Goal: Transaction & Acquisition: Purchase product/service

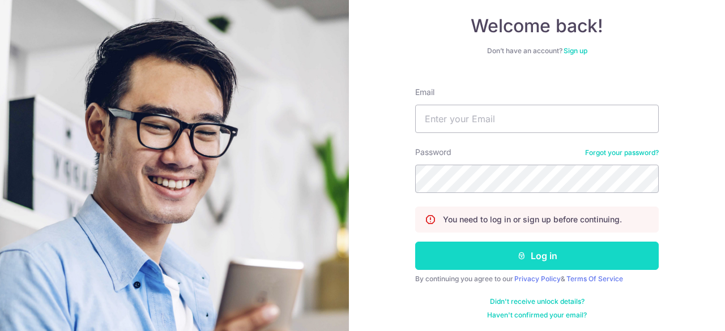
scroll to position [62, 0]
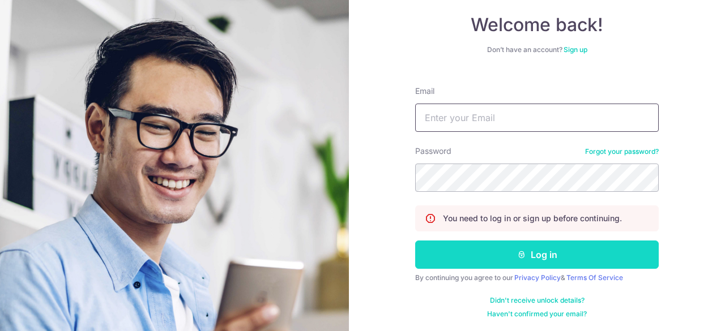
type input "[EMAIL_ADDRESS][DOMAIN_NAME]"
click at [470, 252] on button "Log in" at bounding box center [536, 255] width 243 height 28
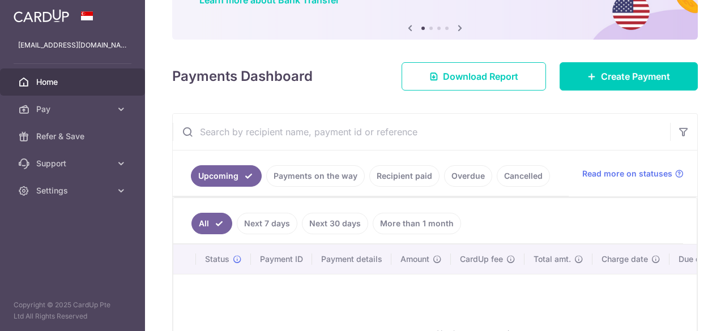
scroll to position [113, 0]
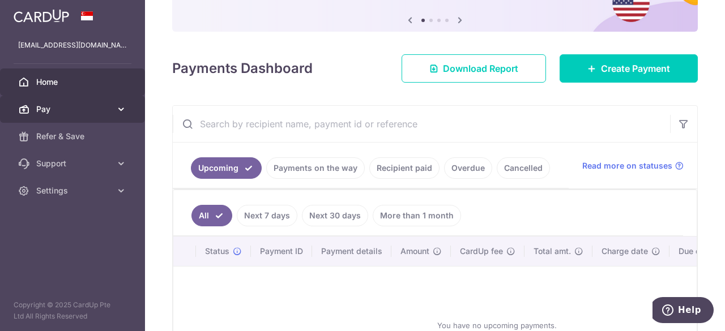
click at [49, 112] on span "Pay" at bounding box center [73, 109] width 75 height 11
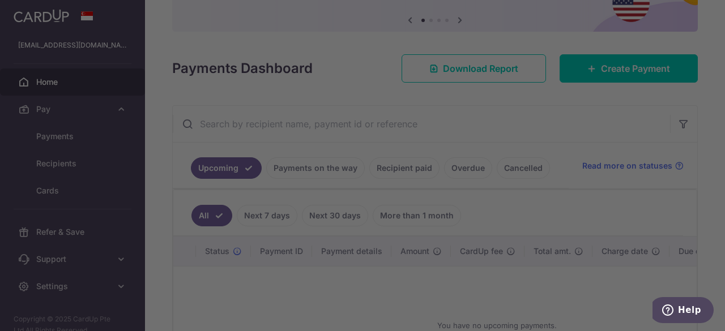
click at [44, 229] on div at bounding box center [366, 167] width 732 height 335
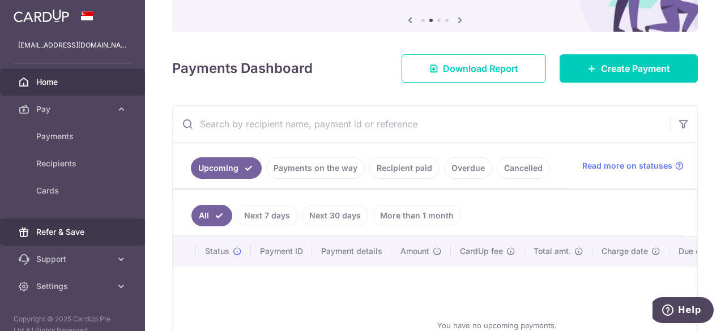
scroll to position [14, 0]
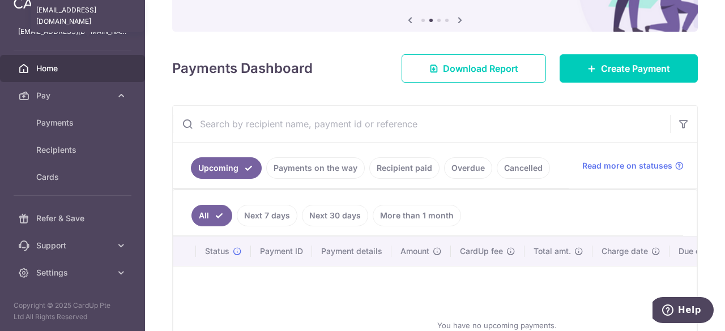
click at [36, 30] on p "[EMAIL_ADDRESS][DOMAIN_NAME]" at bounding box center [72, 31] width 109 height 11
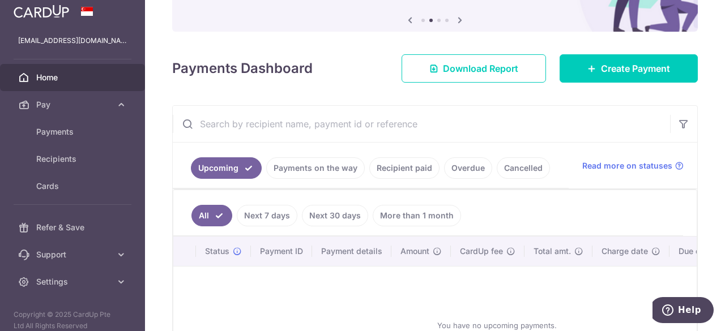
scroll to position [0, 0]
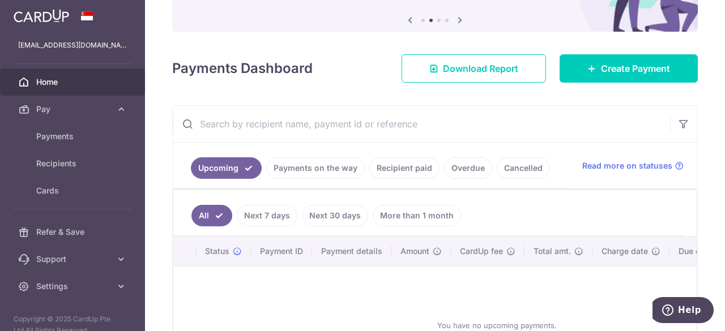
click at [46, 18] on img at bounding box center [41, 16] width 55 height 14
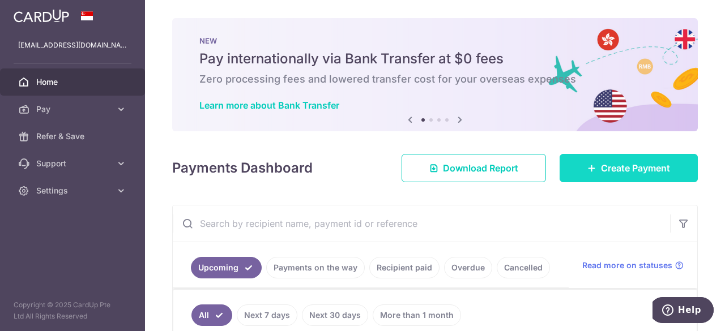
click at [611, 167] on span "Create Payment" at bounding box center [635, 168] width 69 height 14
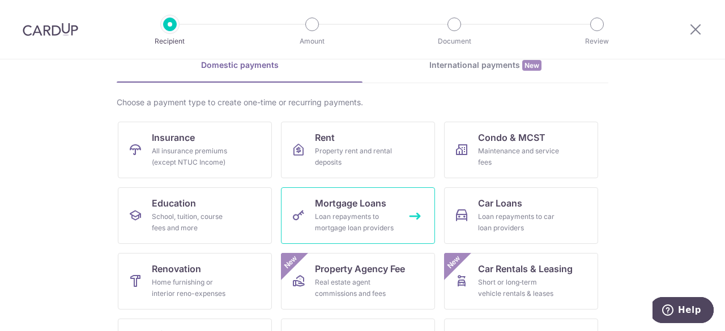
scroll to position [113, 0]
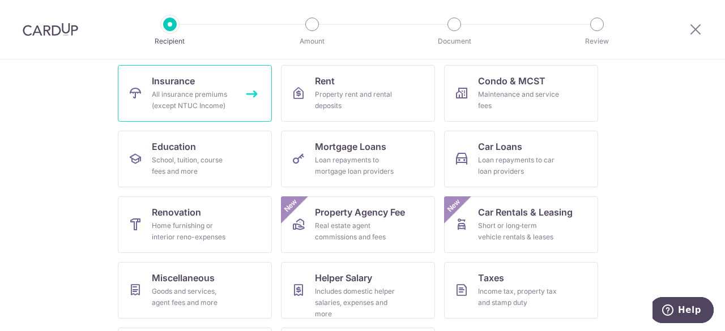
click at [246, 95] on link "Insurance All insurance premiums (except NTUC Income)" at bounding box center [195, 93] width 154 height 57
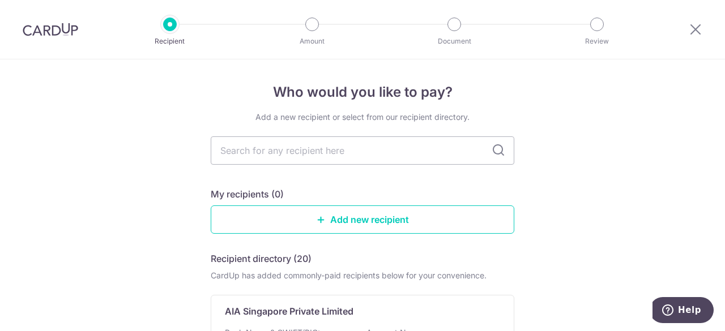
click at [62, 35] on img at bounding box center [50, 30] width 55 height 14
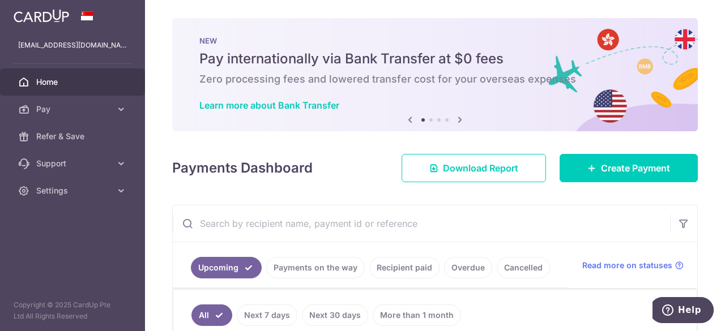
click at [458, 118] on icon at bounding box center [460, 120] width 14 height 14
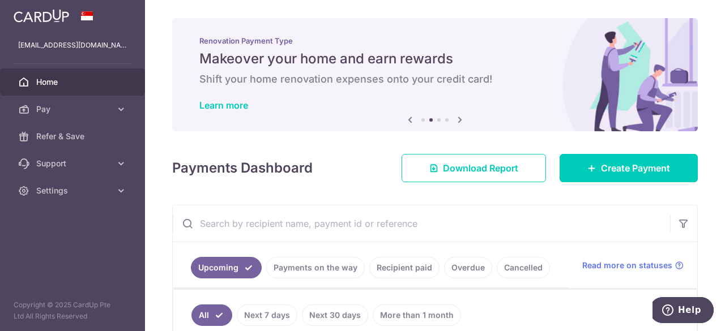
click at [458, 118] on icon at bounding box center [460, 120] width 14 height 14
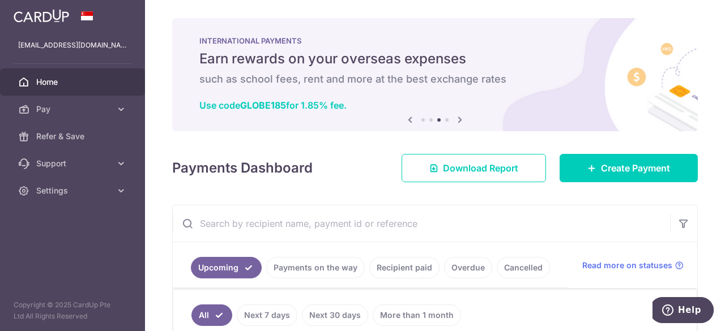
click at [458, 118] on icon at bounding box center [460, 120] width 14 height 14
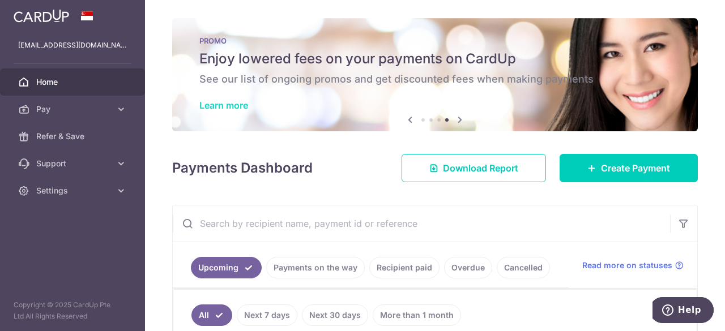
click at [235, 104] on link "Learn more" at bounding box center [223, 105] width 49 height 11
